Goal: Information Seeking & Learning: Find contact information

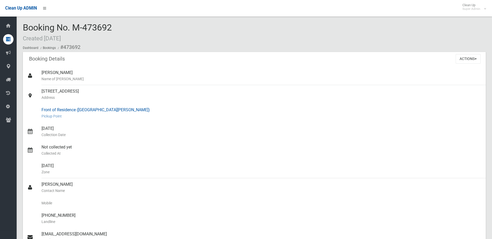
scroll to position [78, 0]
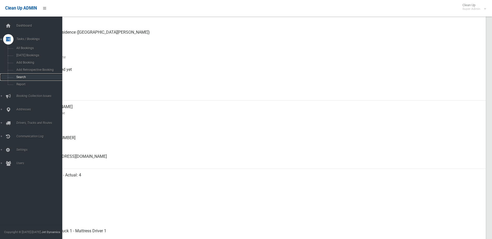
click at [20, 77] on span "Search" at bounding box center [38, 77] width 47 height 4
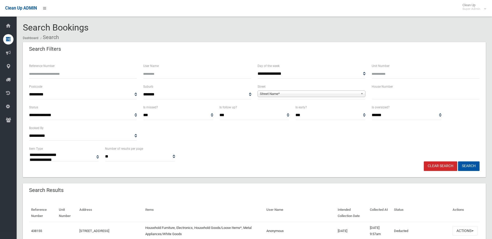
select select
click at [405, 98] on input "text" at bounding box center [425, 95] width 108 height 10
type input "***"
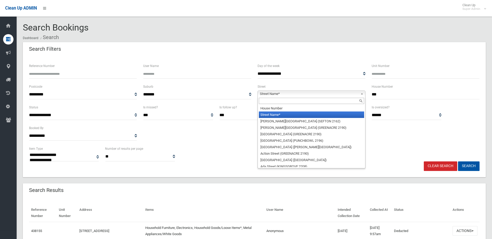
click at [296, 93] on span "Street Name*" at bounding box center [309, 94] width 98 height 6
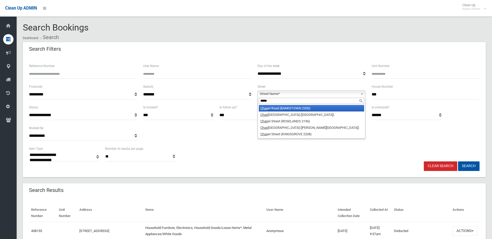
type input "******"
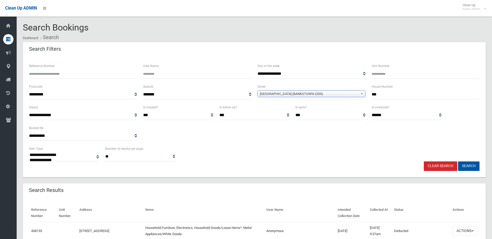
click at [468, 164] on button "Search" at bounding box center [469, 167] width 22 height 10
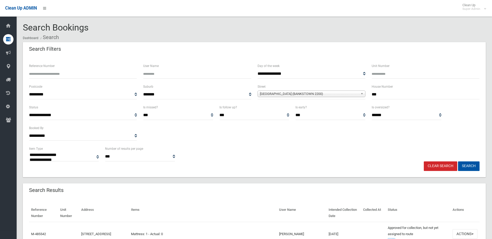
select select
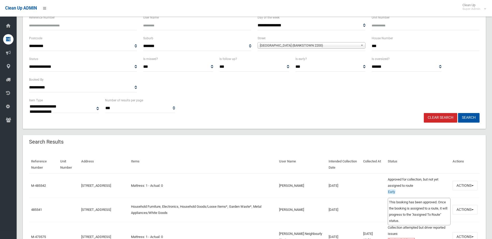
scroll to position [52, 0]
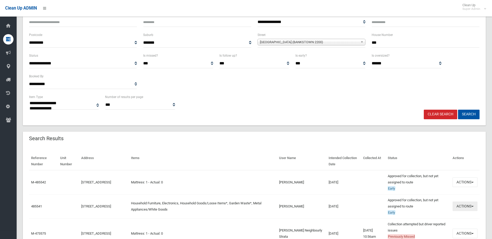
click at [460, 205] on button "Actions" at bounding box center [464, 207] width 25 height 10
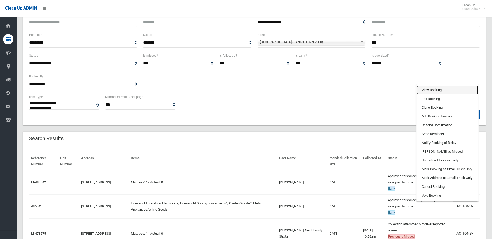
click at [432, 91] on link "View Booking" at bounding box center [447, 90] width 62 height 9
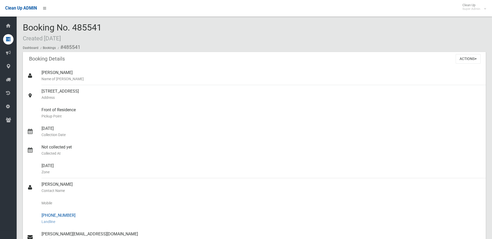
drag, startPoint x: 50, startPoint y: 216, endPoint x: 75, endPoint y: 216, distance: 24.6
click at [75, 216] on div "(02) 8880 1040 Landline" at bounding box center [261, 219] width 440 height 19
drag, startPoint x: 75, startPoint y: 216, endPoint x: 62, endPoint y: 216, distance: 12.4
copy div "8880 1040"
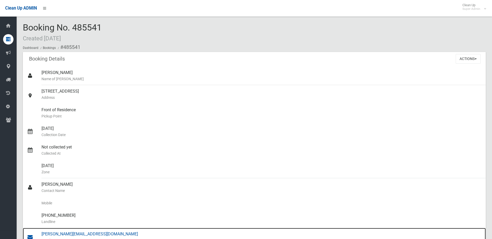
click at [66, 234] on div "nukul@neighbourly.co Email" at bounding box center [261, 237] width 440 height 19
